Goal: Book appointment/travel/reservation

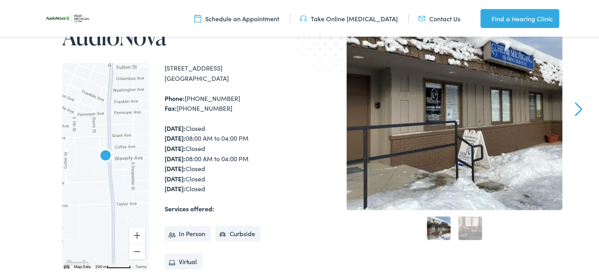
scroll to position [118, 0]
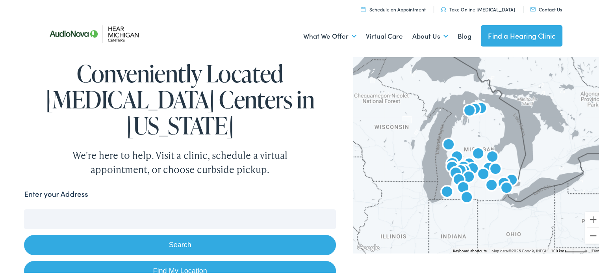
click at [110, 208] on input "Enter your Address" at bounding box center [179, 218] width 311 height 20
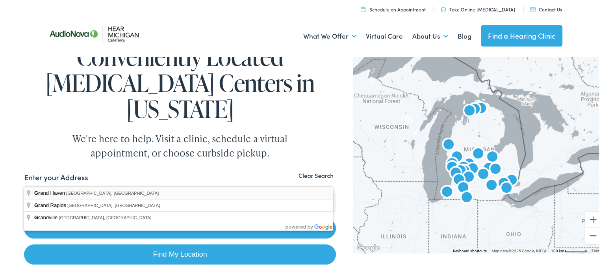
scroll to position [17, 0]
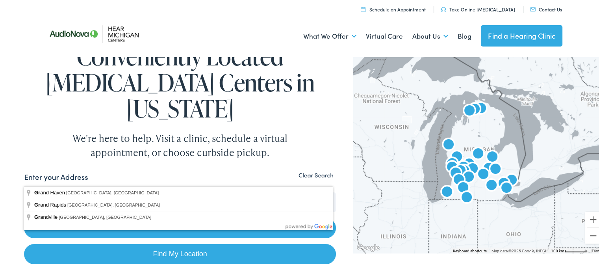
type input "Grand Haven, MI, USA"
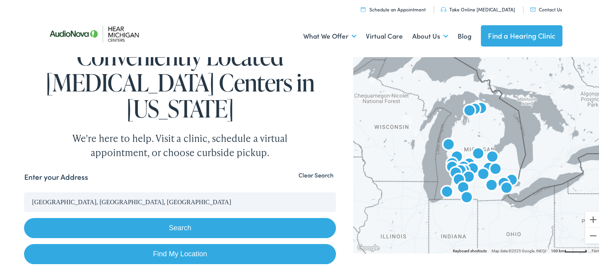
click at [165, 216] on button "Search" at bounding box center [179, 226] width 311 height 20
click at [173, 216] on button "Search" at bounding box center [179, 226] width 311 height 20
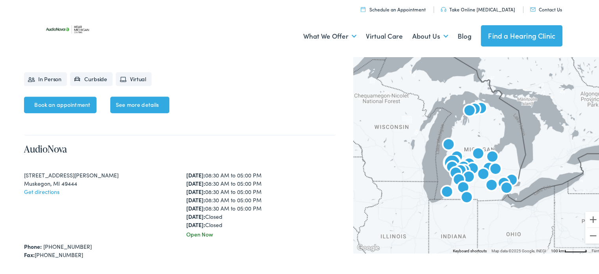
scroll to position [3512, 0]
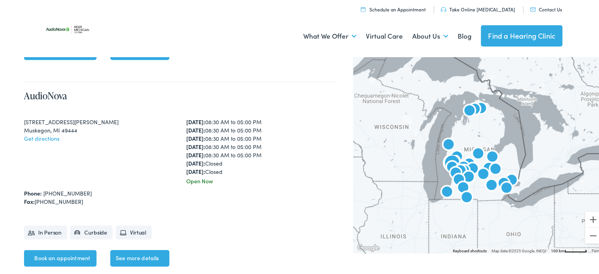
click at [64, 248] on link "Book an appointment" at bounding box center [60, 256] width 72 height 17
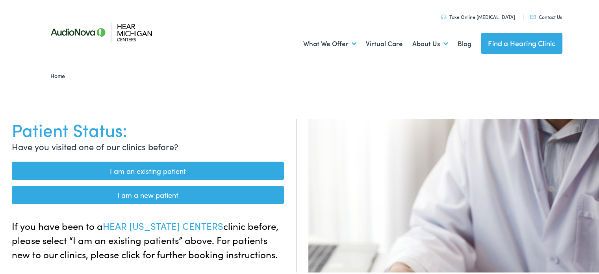
click at [142, 171] on link "I am an existing patient" at bounding box center [148, 169] width 272 height 19
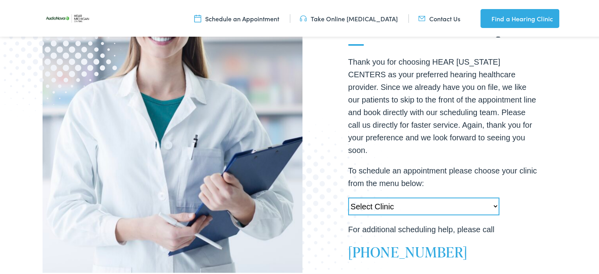
scroll to position [176, 0]
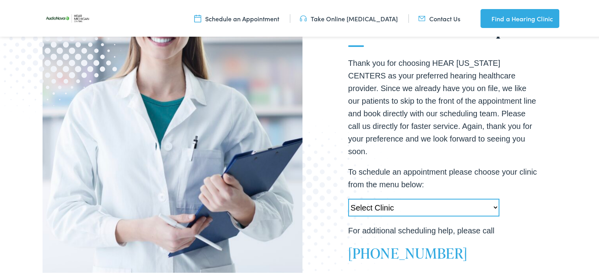
click at [493, 200] on select "Select Clinic Swartz Creek-MI-AudioNova 6203 Miller Rd Muskegon-MI-AudioNova 11…" at bounding box center [423, 206] width 151 height 18
select select "https://hearmichigan.alpacaaudiology.com/locations/east-muskegon-mi/"
click at [348, 197] on select "Select Clinic Swartz Creek-MI-AudioNova 6203 Miller Rd Muskegon-MI-AudioNova 11…" at bounding box center [423, 206] width 151 height 18
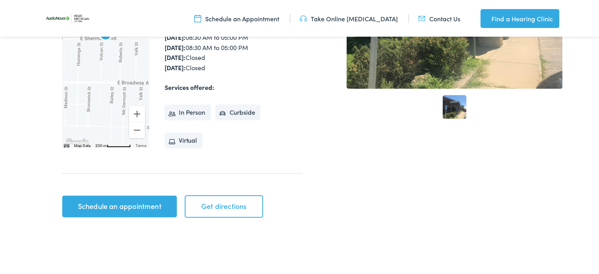
scroll to position [298, 0]
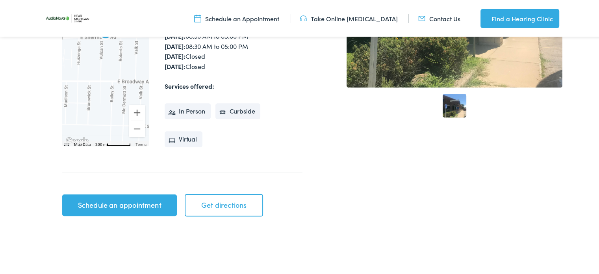
click at [128, 205] on link "Schedule an appointment" at bounding box center [119, 204] width 115 height 22
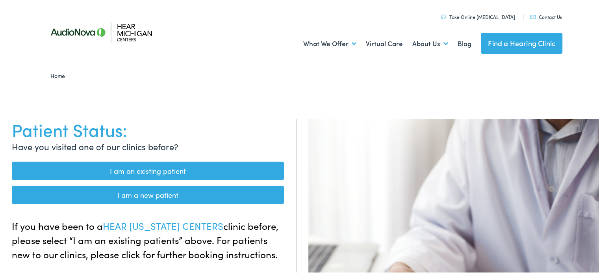
click at [154, 168] on link "I am an existing patient" at bounding box center [148, 169] width 272 height 19
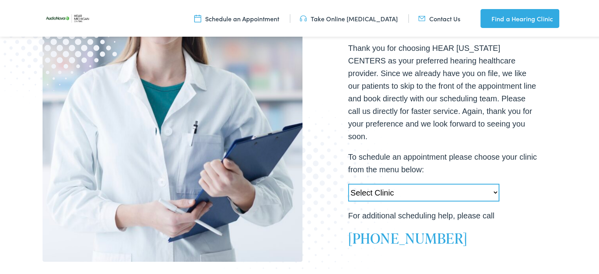
scroll to position [193, 0]
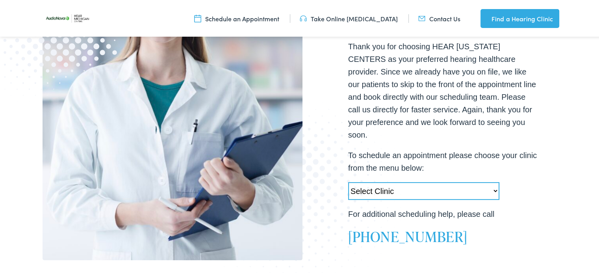
click at [581, 105] on div "EXISTING PATIENTS Welcome back! How can we help? Thank you for choosing HEAR [U…" at bounding box center [302, 100] width 605 height 396
